Goal: Task Accomplishment & Management: Use online tool/utility

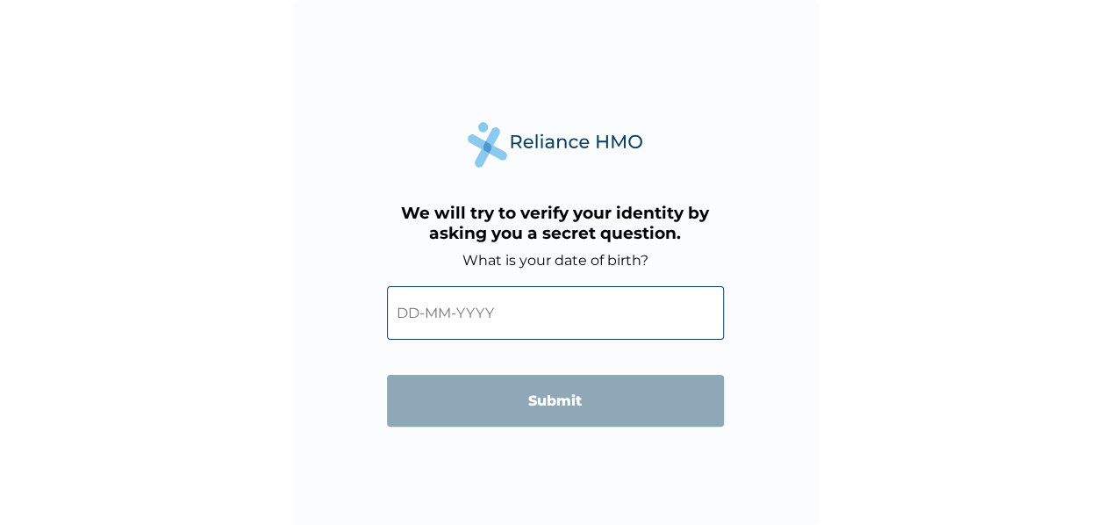
click at [483, 325] on input "text" at bounding box center [555, 313] width 337 height 54
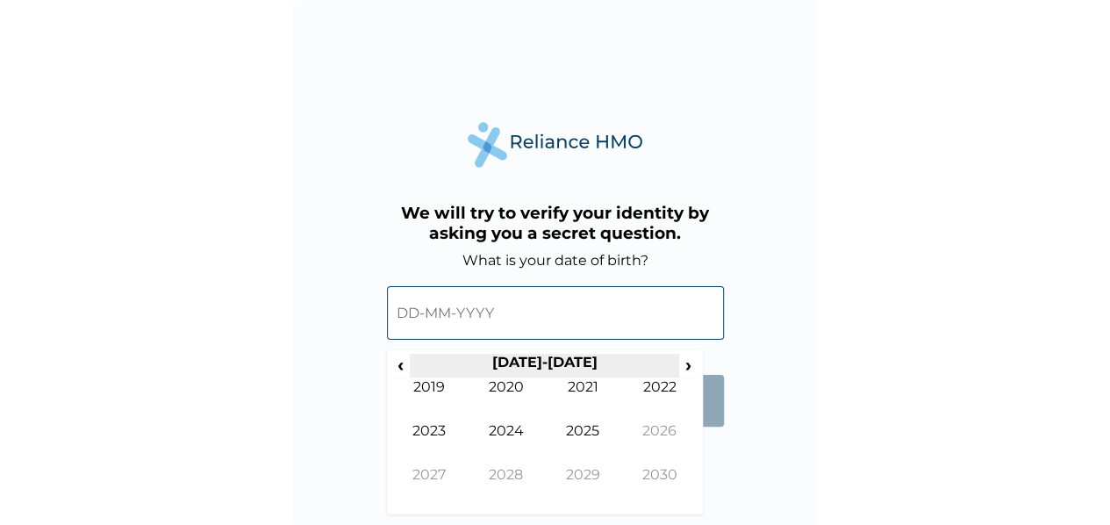
click at [555, 361] on th "2020-2029" at bounding box center [544, 366] width 269 height 25
click at [397, 364] on span "‹" at bounding box center [400, 365] width 18 height 22
click at [399, 364] on span "‹" at bounding box center [400, 365] width 18 height 22
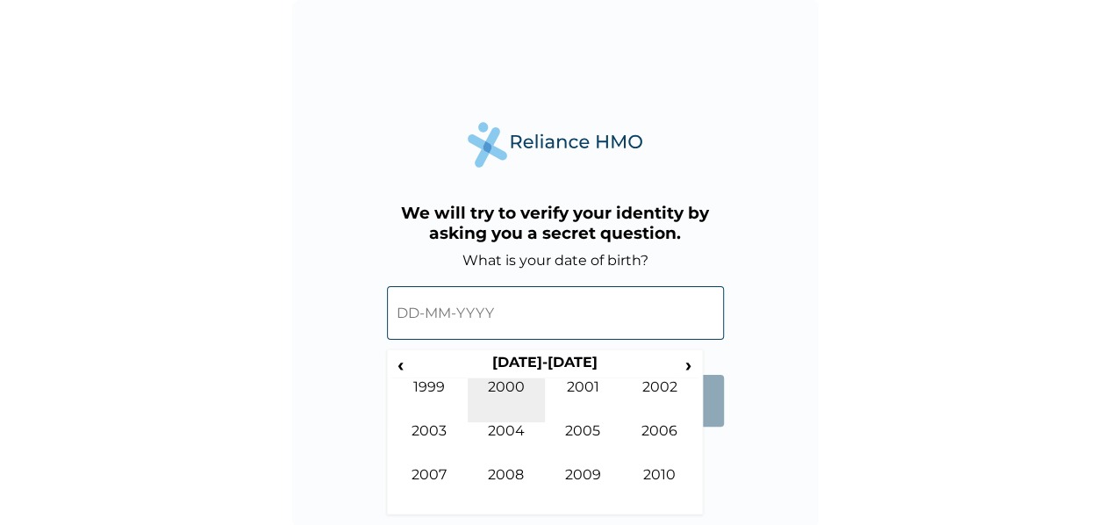
click at [519, 390] on td "2000" at bounding box center [506, 400] width 77 height 44
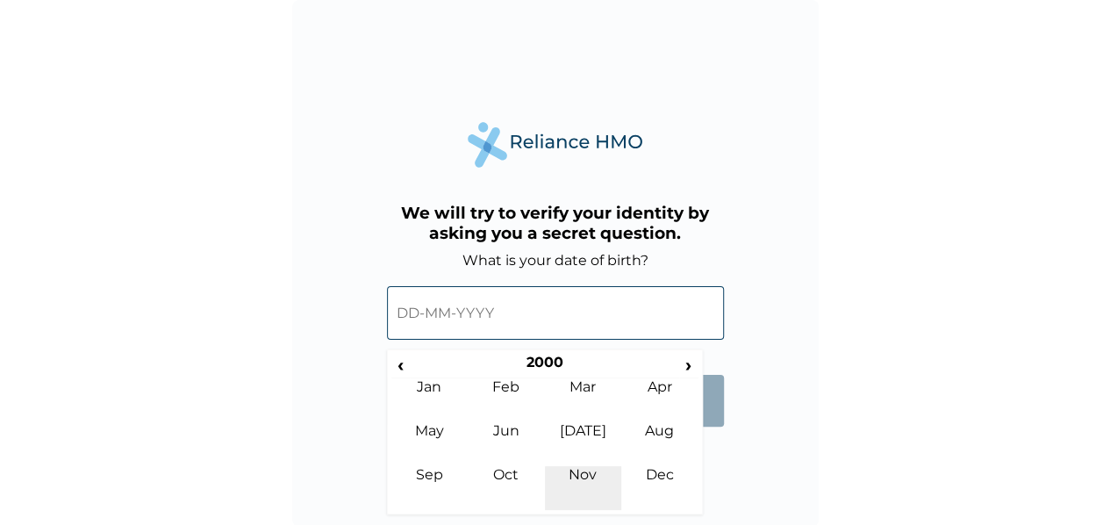
click at [578, 469] on td "Nov" at bounding box center [583, 488] width 77 height 44
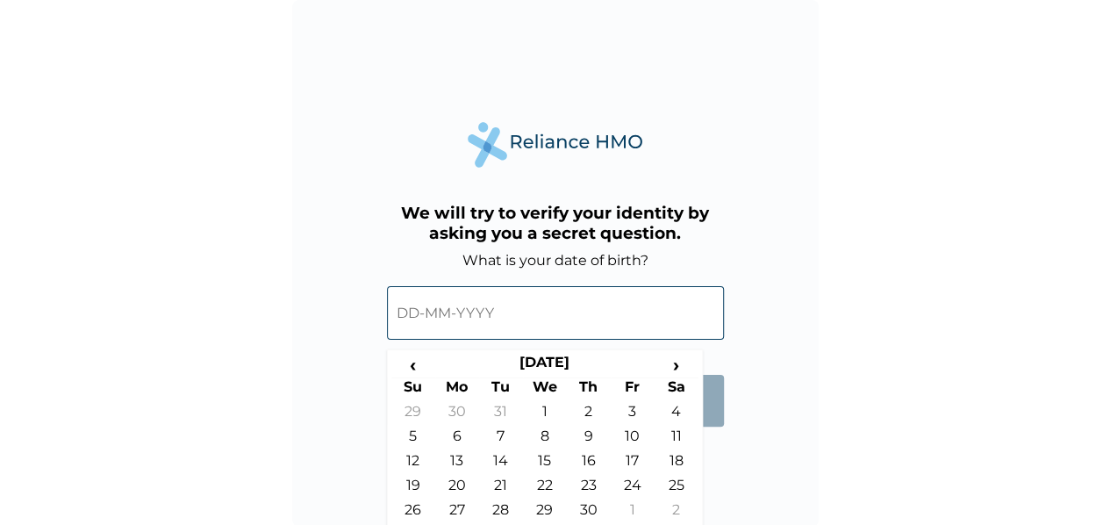
click at [596, 457] on td "16" at bounding box center [589, 464] width 44 height 25
type input "16-11-2000"
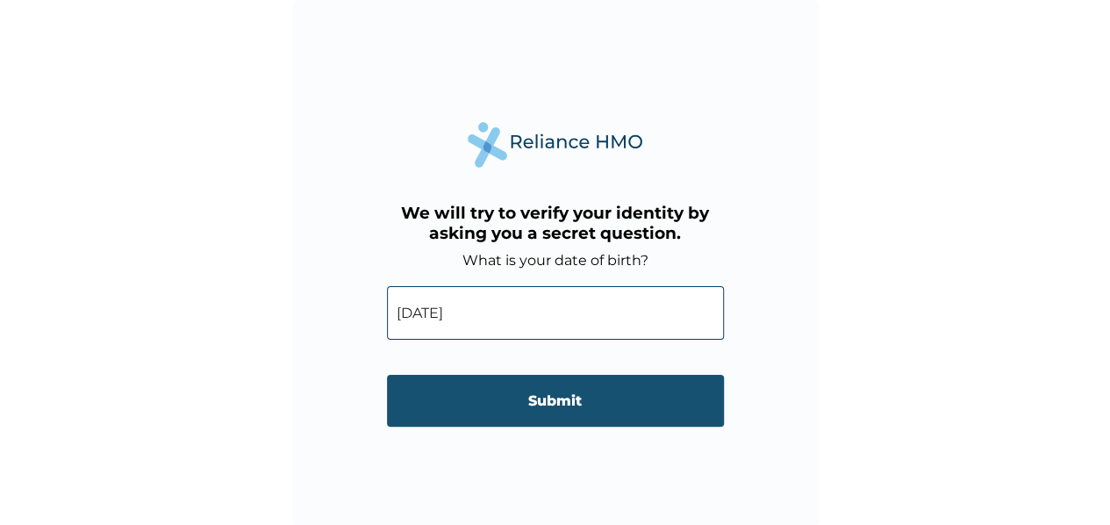
click at [630, 405] on input "Submit" at bounding box center [555, 401] width 337 height 52
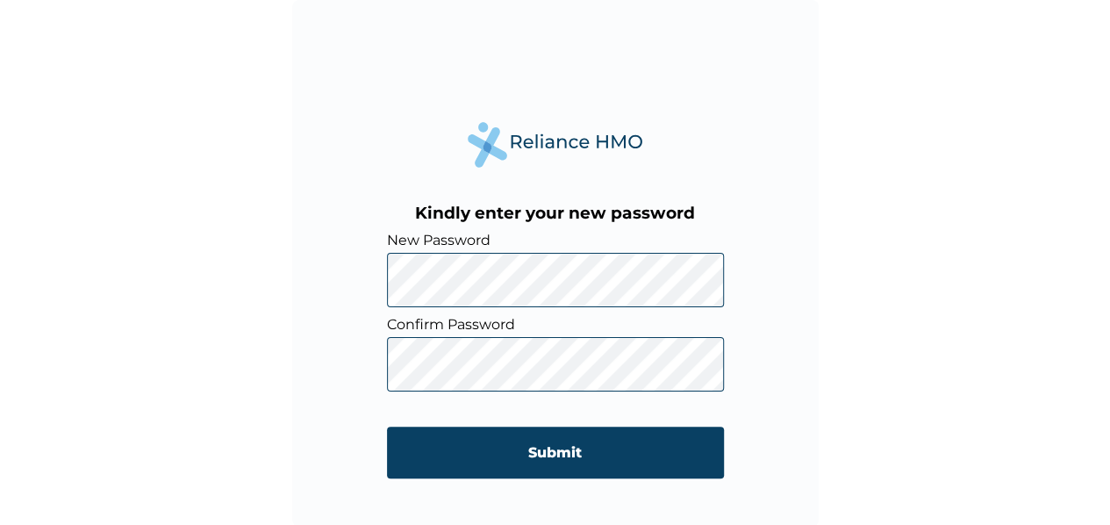
click at [573, 464] on input "Submit" at bounding box center [555, 452] width 337 height 52
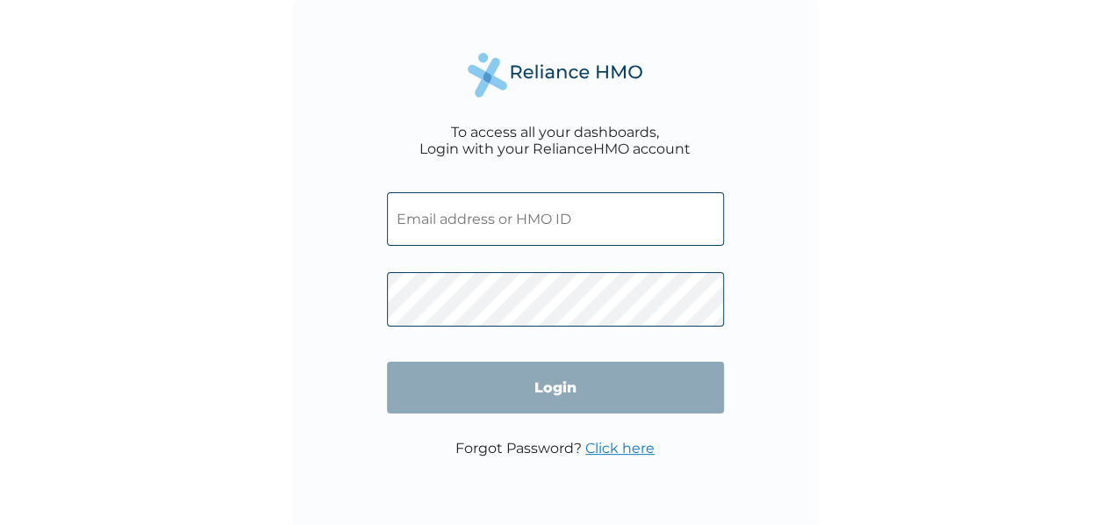
click at [650, 220] on input "text" at bounding box center [555, 219] width 337 height 54
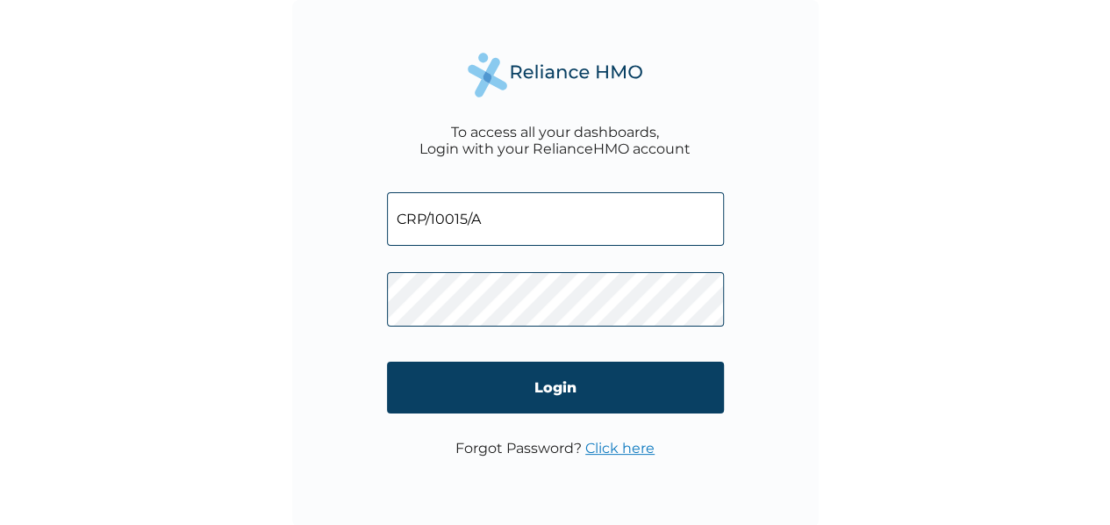
type input "CRP/10015/A"
click input "Login" at bounding box center [555, 387] width 337 height 52
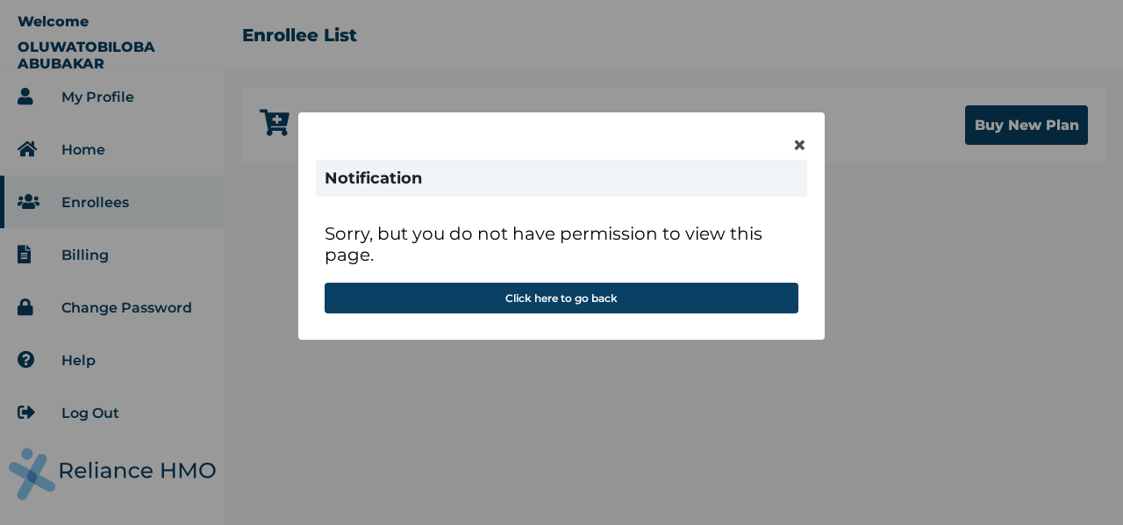
click at [689, 279] on p "Sorry, but you do not have permission to view this page." at bounding box center [562, 253] width 474 height 60
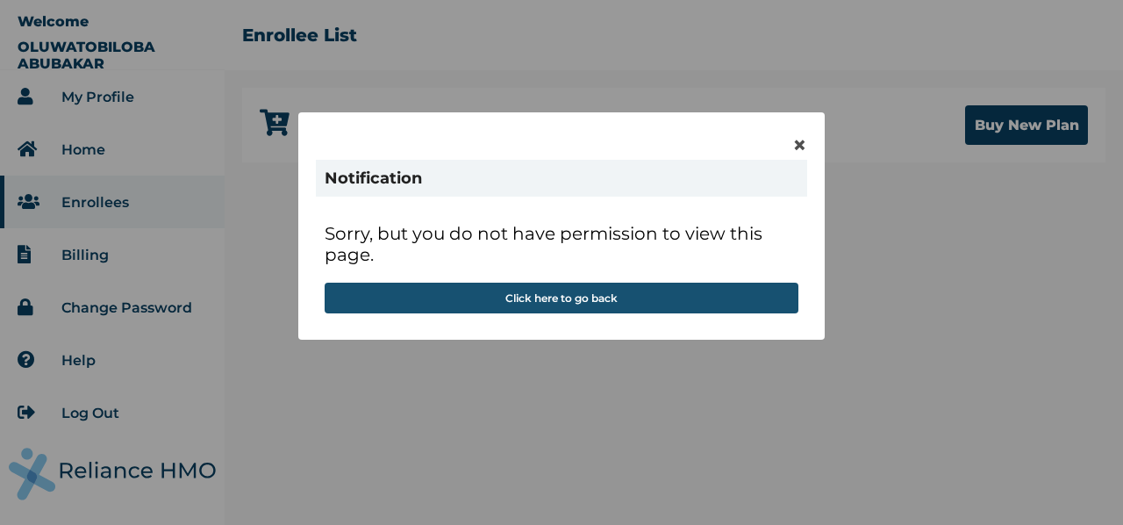
click at [711, 292] on button "Click here to go back" at bounding box center [562, 297] width 474 height 31
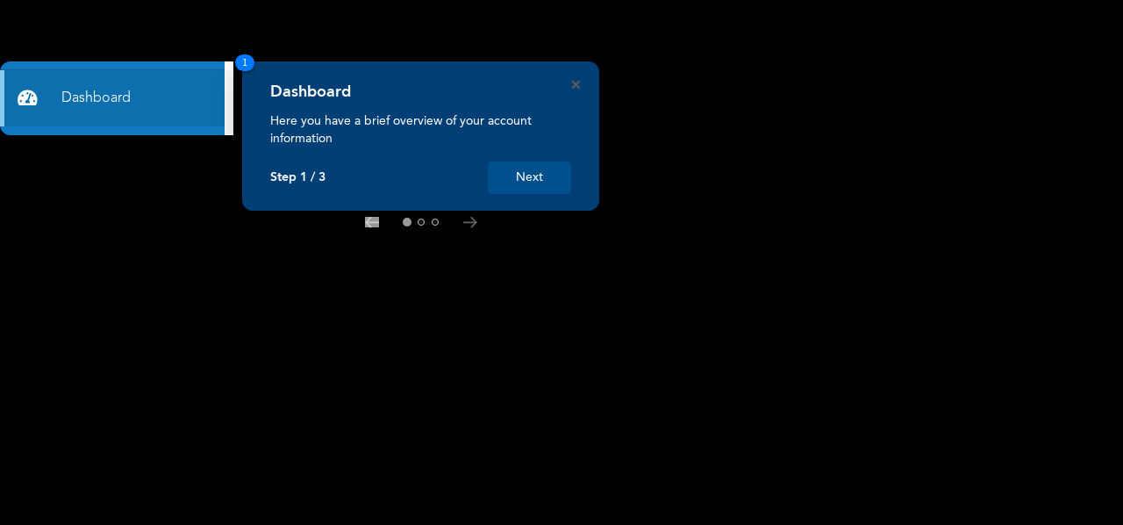
click at [532, 176] on button "Next" at bounding box center [529, 177] width 83 height 32
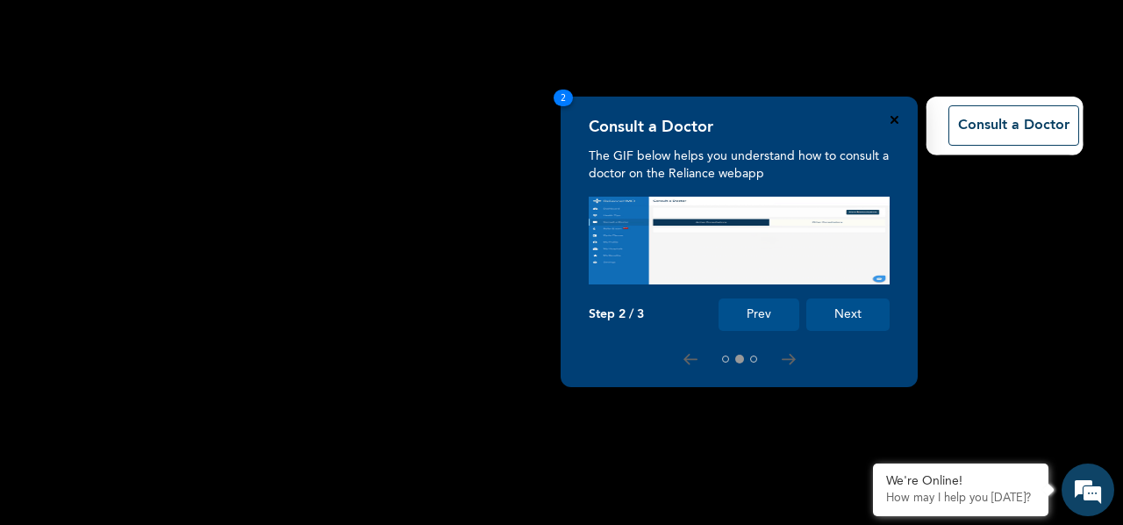
click at [894, 116] on icon "Close" at bounding box center [894, 120] width 8 height 8
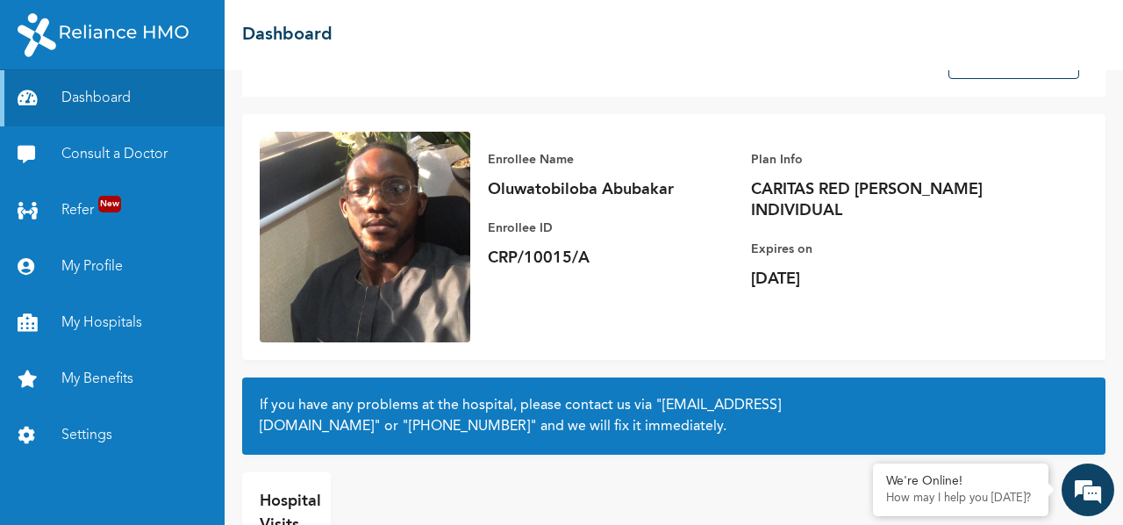
scroll to position [154, 0]
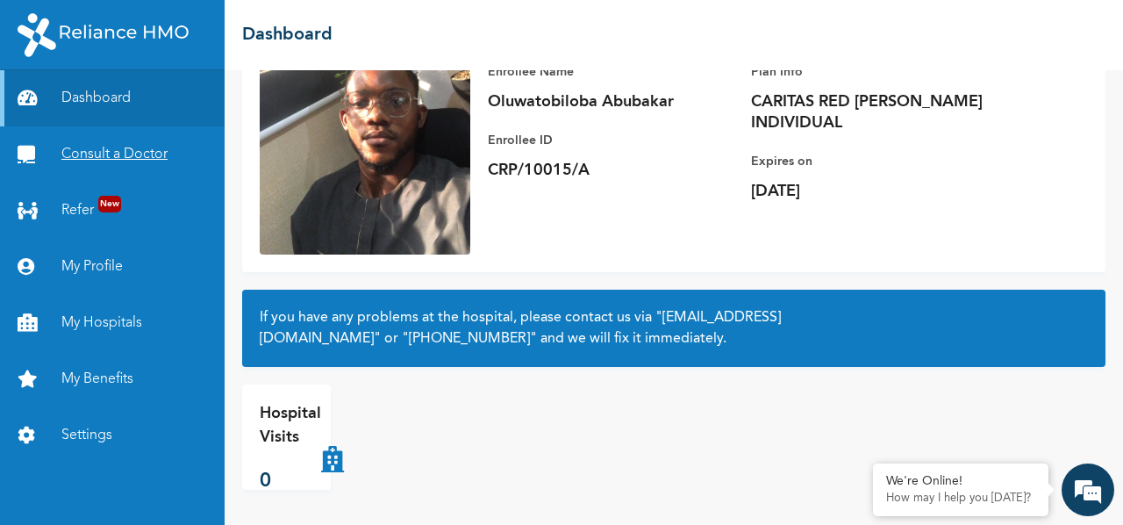
click at [134, 167] on link "Consult a Doctor" at bounding box center [112, 154] width 225 height 56
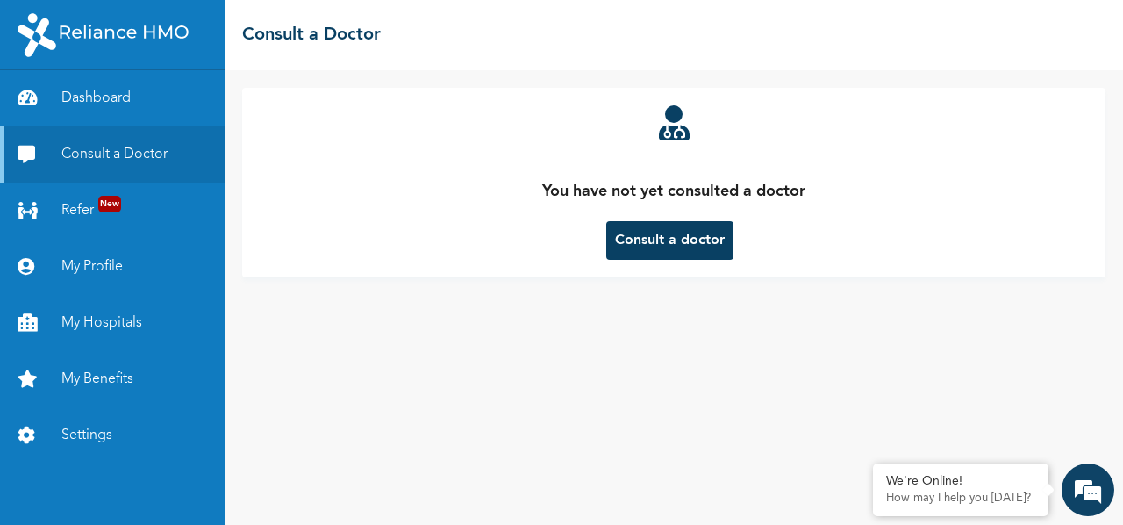
click at [711, 240] on button "Consult a doctor" at bounding box center [669, 240] width 127 height 39
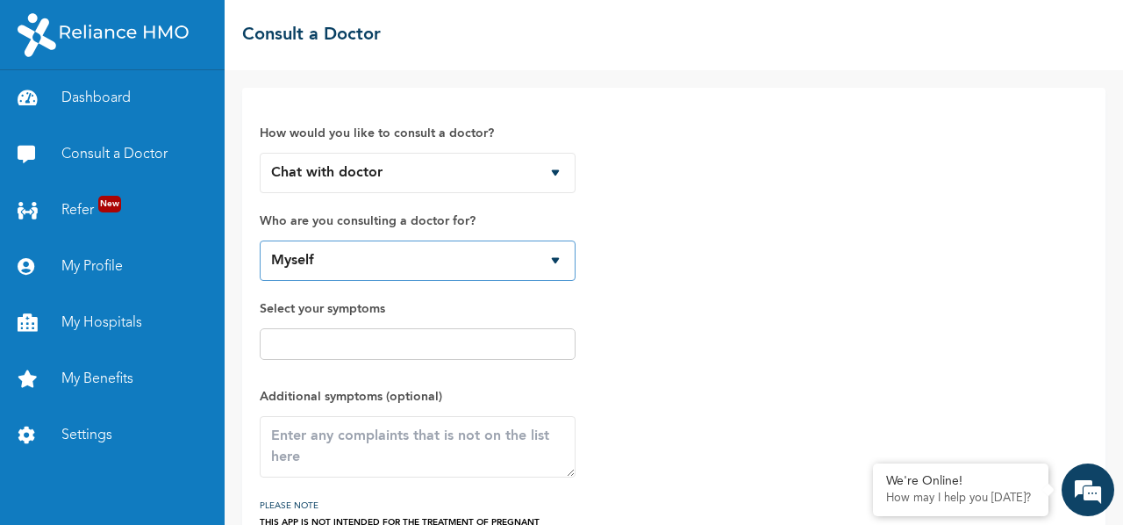
click at [558, 255] on select "Myself" at bounding box center [418, 260] width 316 height 40
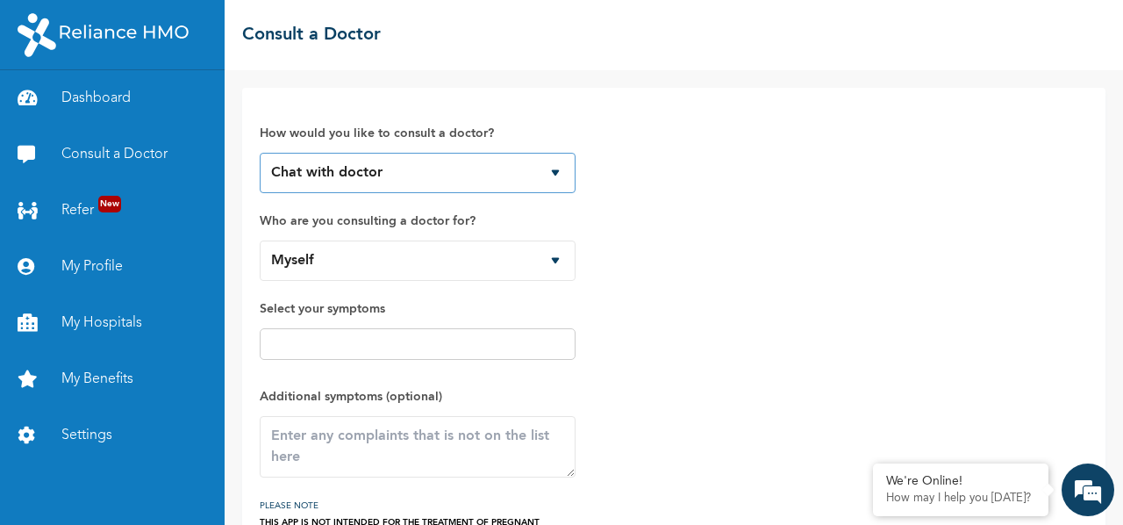
click at [567, 176] on select "Chat with doctor Phone Call" at bounding box center [418, 173] width 316 height 40
click at [479, 345] on input "text" at bounding box center [417, 343] width 305 height 21
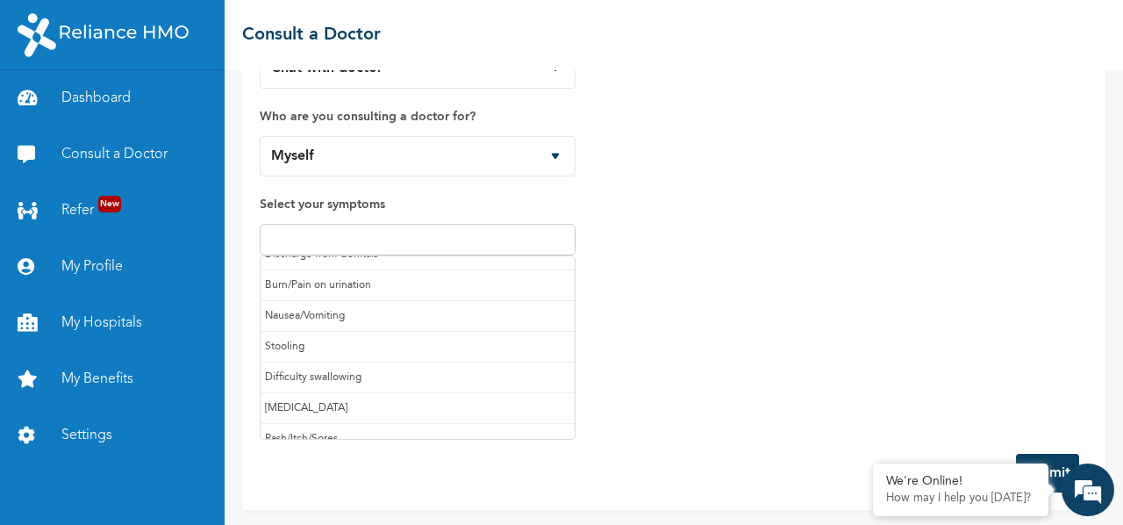
scroll to position [182, 0]
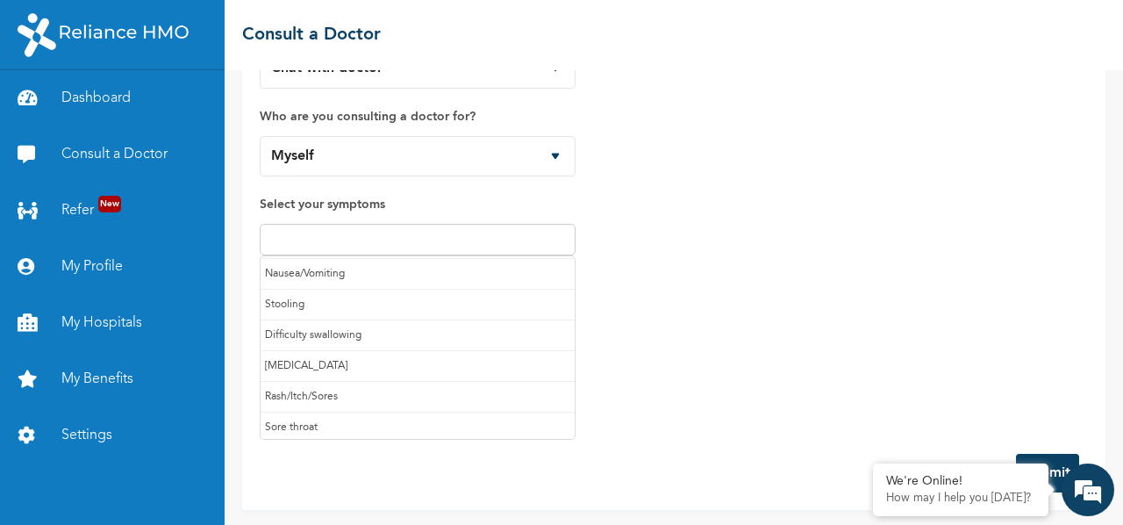
click at [532, 235] on input "text" at bounding box center [417, 239] width 305 height 21
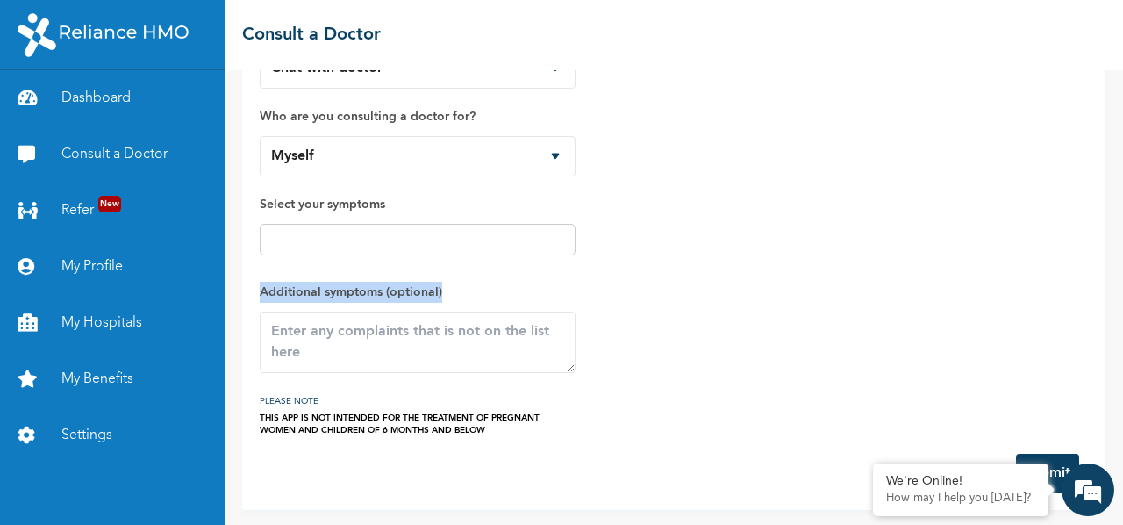
click at [661, 261] on div "How would you like to consult a doctor? Chat with doctor Phone Call Who are you…" at bounding box center [674, 218] width 828 height 435
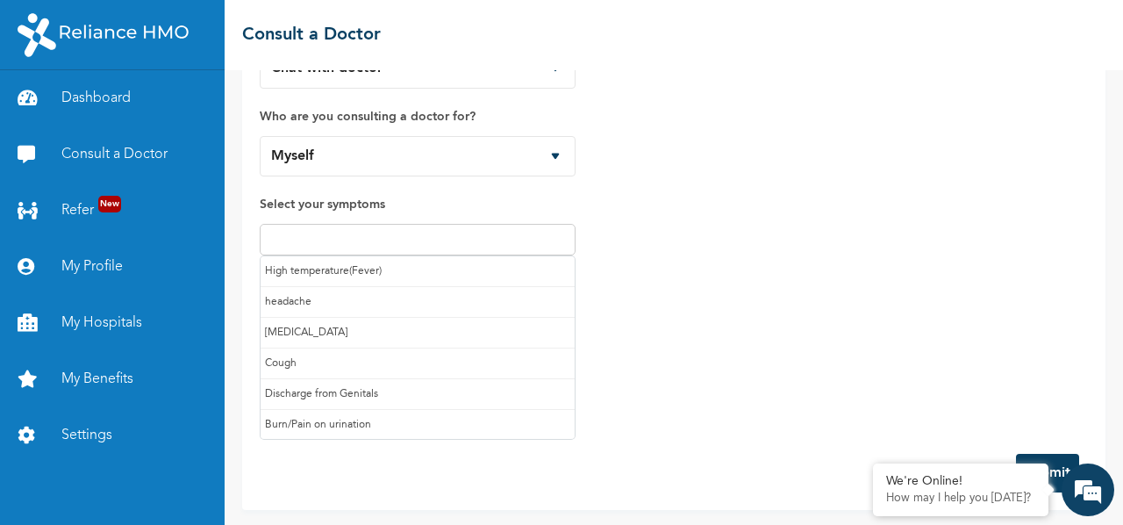
click at [502, 234] on input "text" at bounding box center [417, 239] width 305 height 21
click at [512, 243] on input "text" at bounding box center [417, 239] width 305 height 21
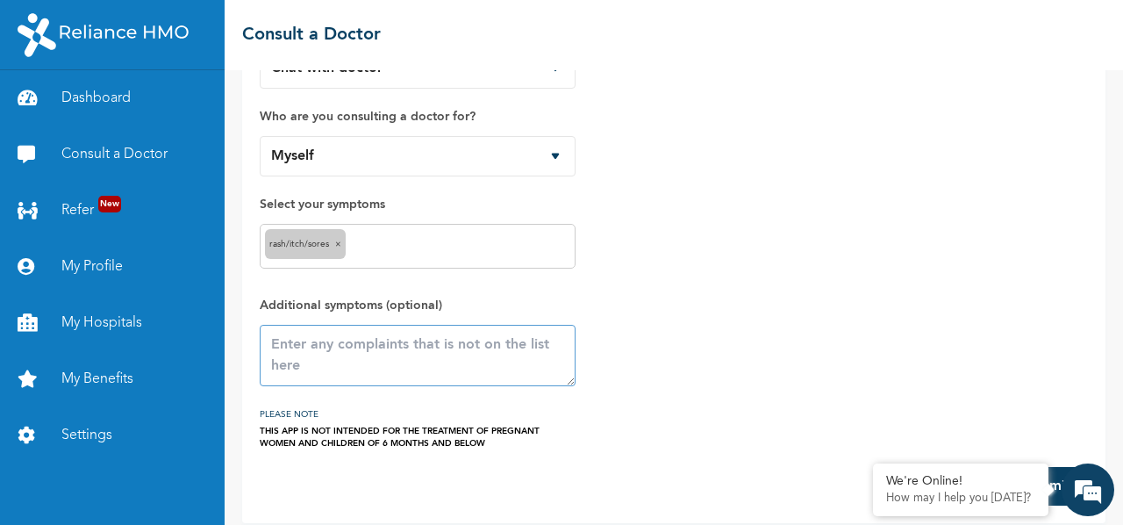
click at [446, 325] on textarea at bounding box center [418, 355] width 316 height 61
drag, startPoint x: 457, startPoint y: 365, endPoint x: 450, endPoint y: 356, distance: 11.2
click at [456, 365] on textarea at bounding box center [418, 355] width 316 height 61
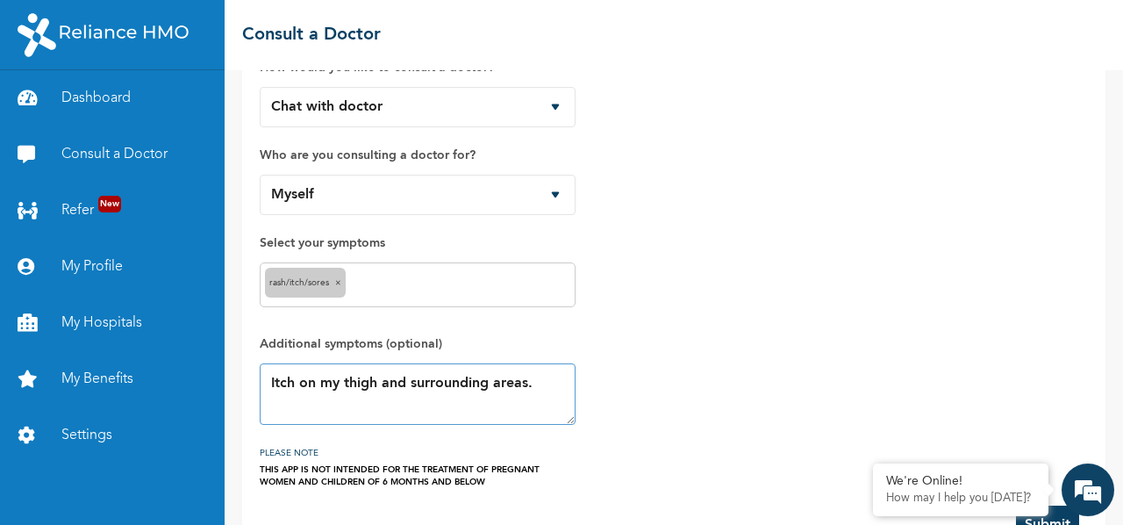
scroll to position [118, 0]
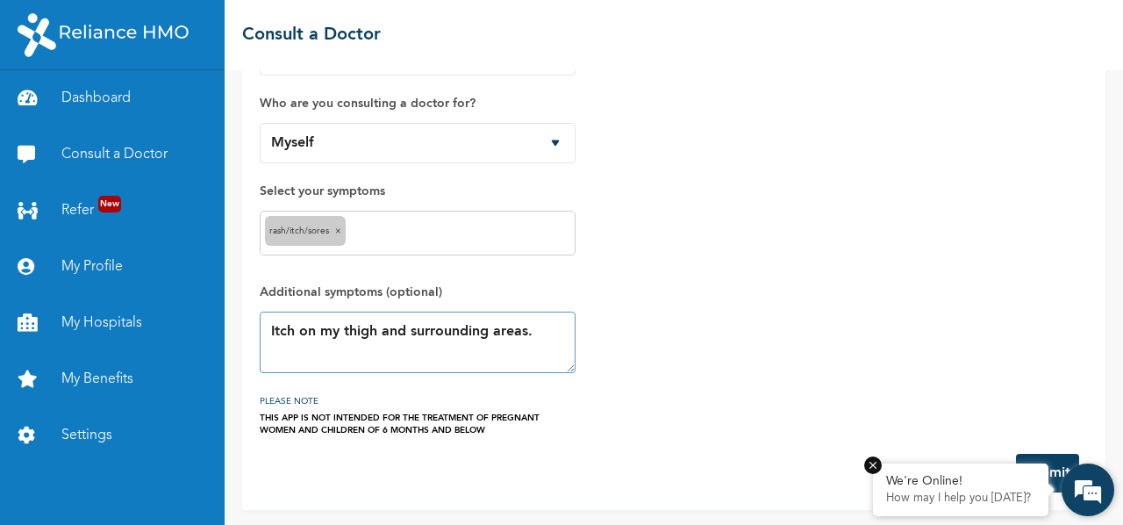
type textarea "Itch on my thigh and surrounding areas."
click at [0, 0] on em at bounding box center [0, 0] width 0 height 0
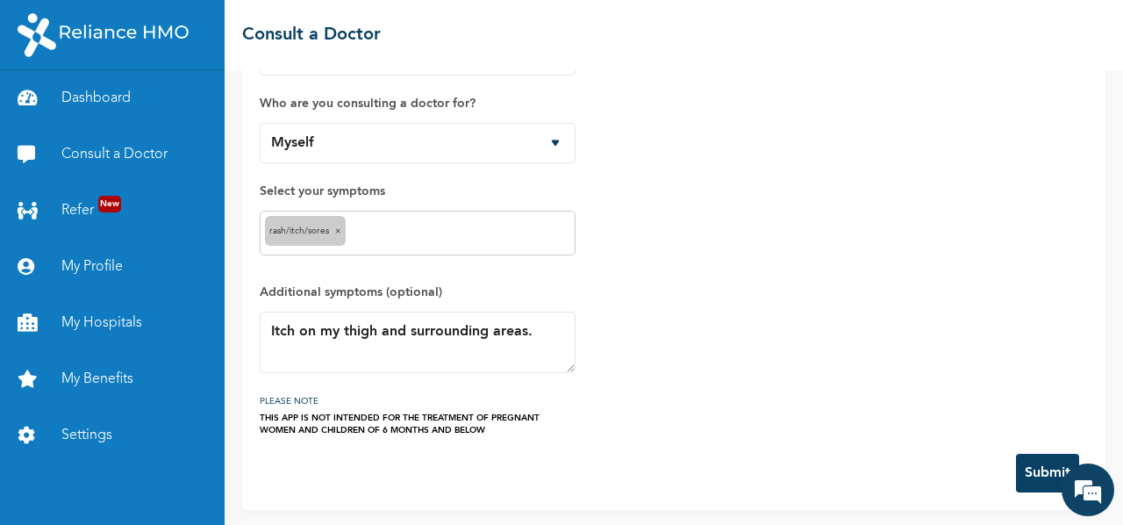
click at [1039, 471] on button "Submit" at bounding box center [1047, 473] width 63 height 39
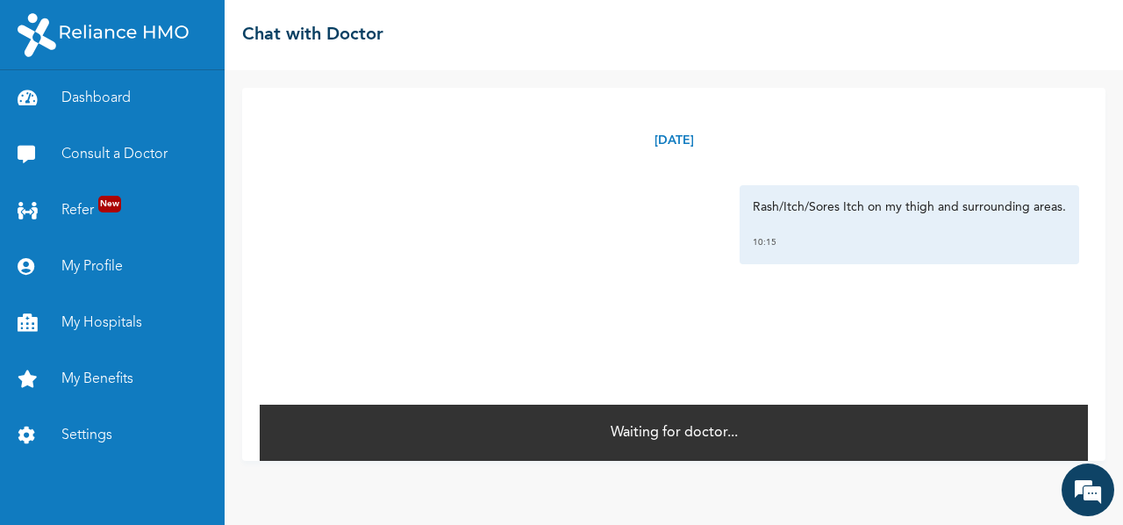
click at [0, 524] on ose-notification at bounding box center [0, 525] width 0 height 0
